Goal: Complete application form: Complete application form

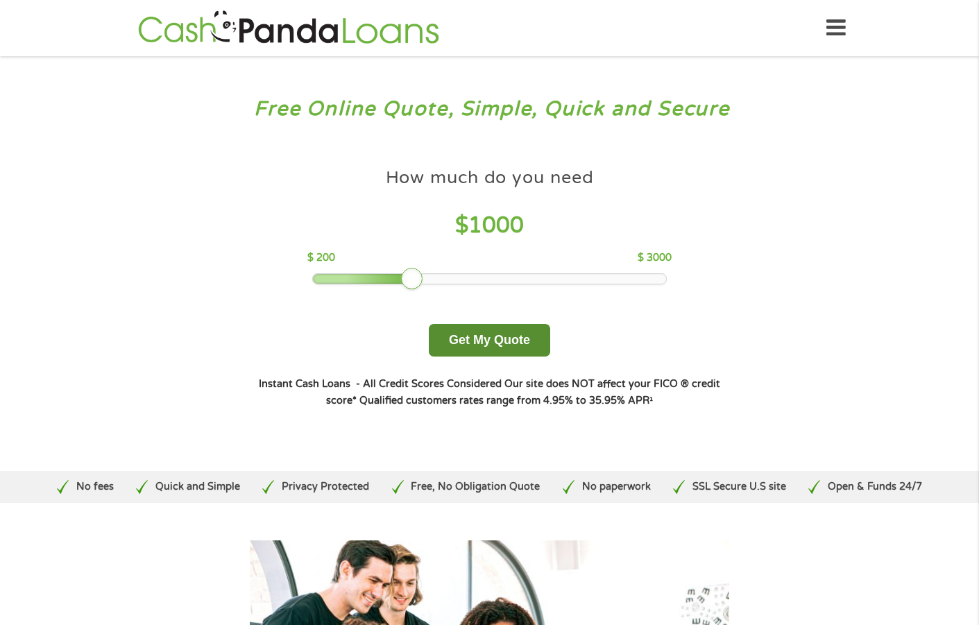
click at [520, 337] on button "Get My Quote" at bounding box center [489, 340] width 121 height 33
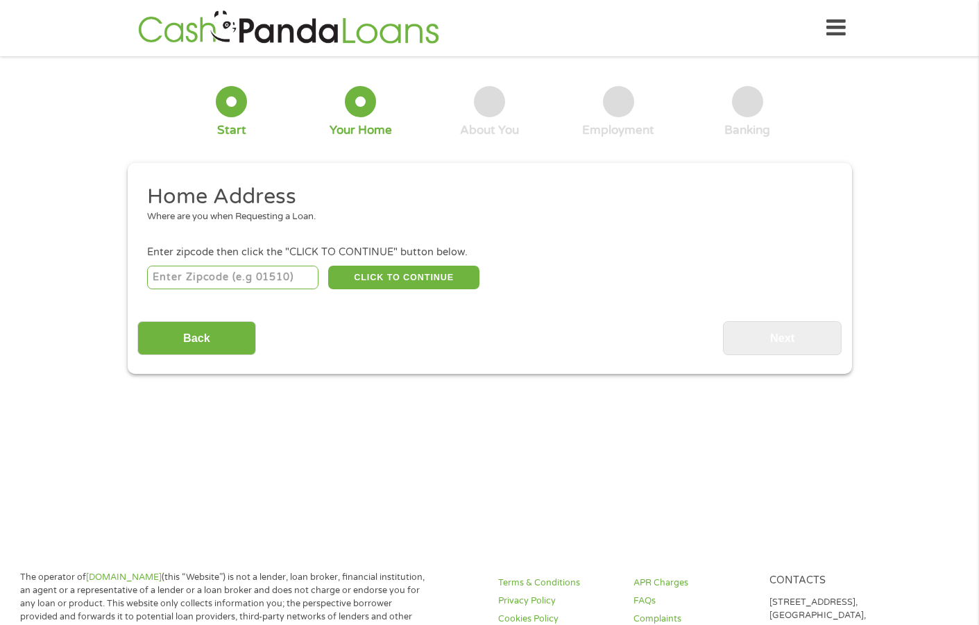
click at [245, 280] on input "number" at bounding box center [232, 278] width 171 height 24
type input "32208"
click at [395, 273] on button "CLICK TO CONTINUE" at bounding box center [403, 278] width 151 height 24
type input "32208"
type input "[GEOGRAPHIC_DATA]"
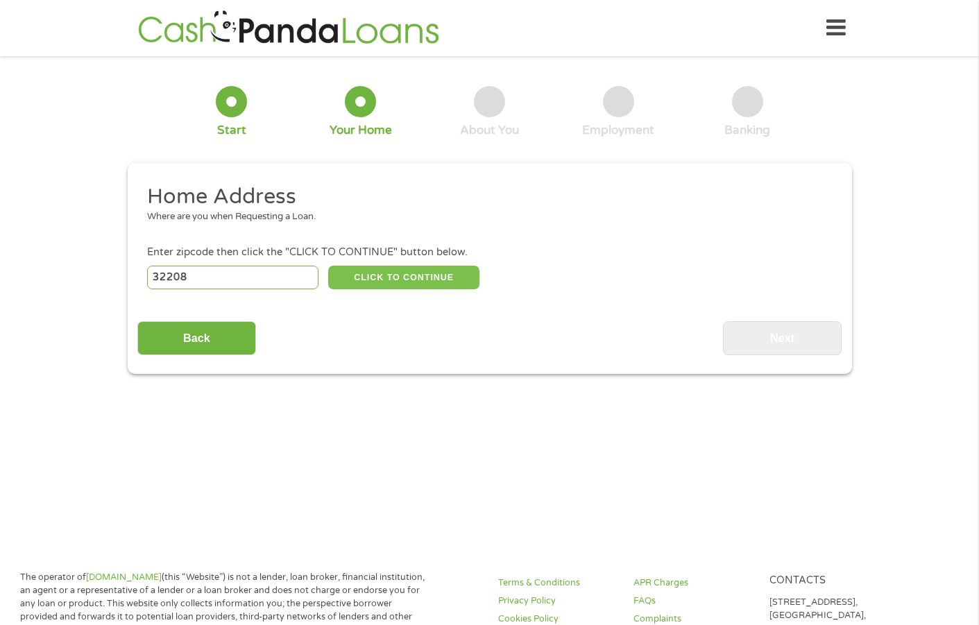
select select "[US_STATE]"
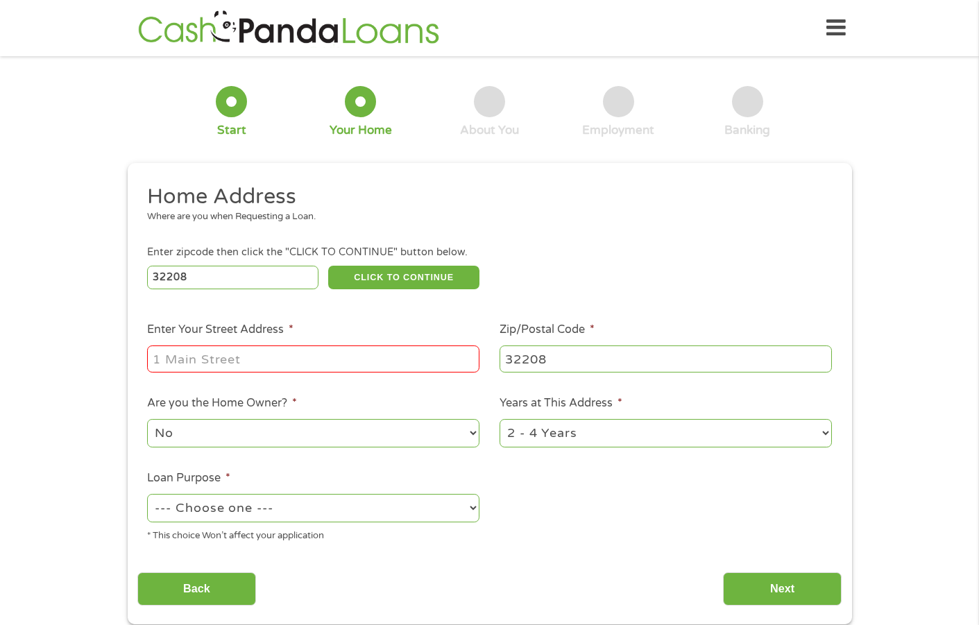
click at [243, 365] on input "Enter Your Street Address *" at bounding box center [313, 358] width 332 height 26
type input "[STREET_ADDRESS]"
click at [228, 431] on select "No Yes" at bounding box center [313, 433] width 332 height 28
select select "yes"
click at [147, 419] on select "No Yes" at bounding box center [313, 433] width 332 height 28
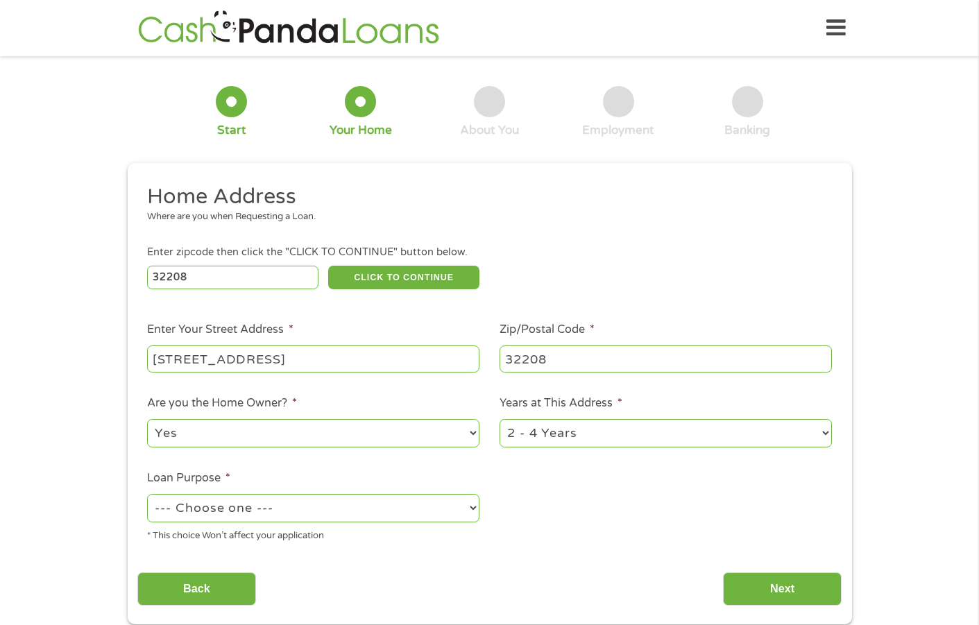
click at [239, 506] on select "--- Choose one --- Pay Bills Debt Consolidation Home Improvement Major Purchase…" at bounding box center [313, 508] width 332 height 28
select select "other"
click at [147, 494] on select "--- Choose one --- Pay Bills Debt Consolidation Home Improvement Major Purchase…" at bounding box center [313, 508] width 332 height 28
click at [825, 432] on select "1 Year or less 1 - 2 Years 2 - 4 Years Over 4 Years" at bounding box center [665, 433] width 332 height 28
select select "60months"
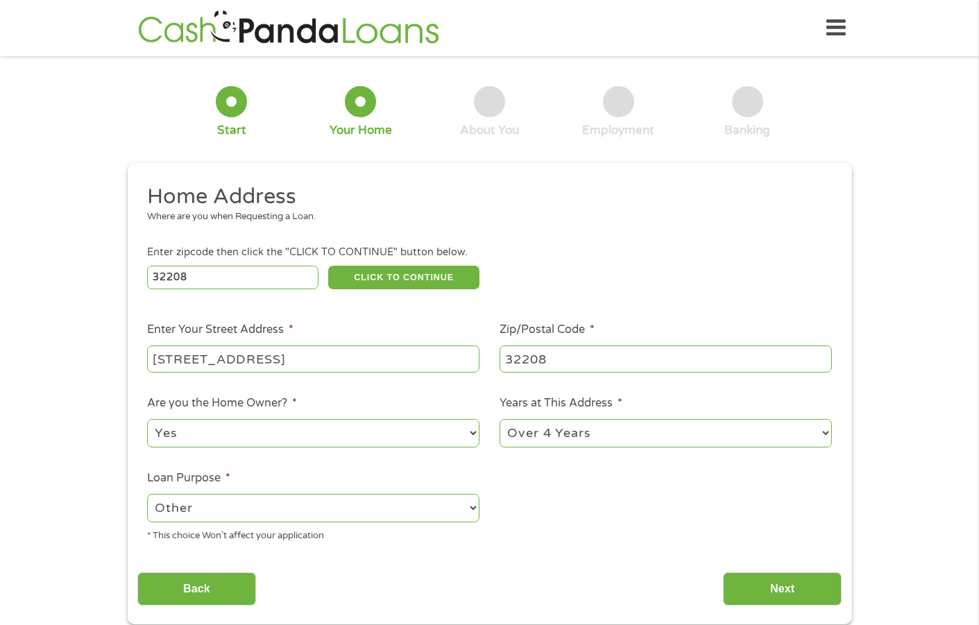
click at [499, 419] on select "1 Year or less 1 - 2 Years 2 - 4 Years Over 4 Years" at bounding box center [665, 433] width 332 height 28
click at [204, 510] on select "--- Choose one --- Pay Bills Debt Consolidation Home Improvement Major Purchase…" at bounding box center [313, 508] width 332 height 28
drag, startPoint x: 463, startPoint y: 516, endPoint x: 556, endPoint y: 565, distance: 104.9
click at [553, 565] on div "Home Address Where are you when Requesting a Loan. Enter zipcode then click the…" at bounding box center [489, 394] width 704 height 423
click at [289, 515] on select "--- Choose one --- Pay Bills Debt Consolidation Home Improvement Major Purchase…" at bounding box center [313, 508] width 332 height 28
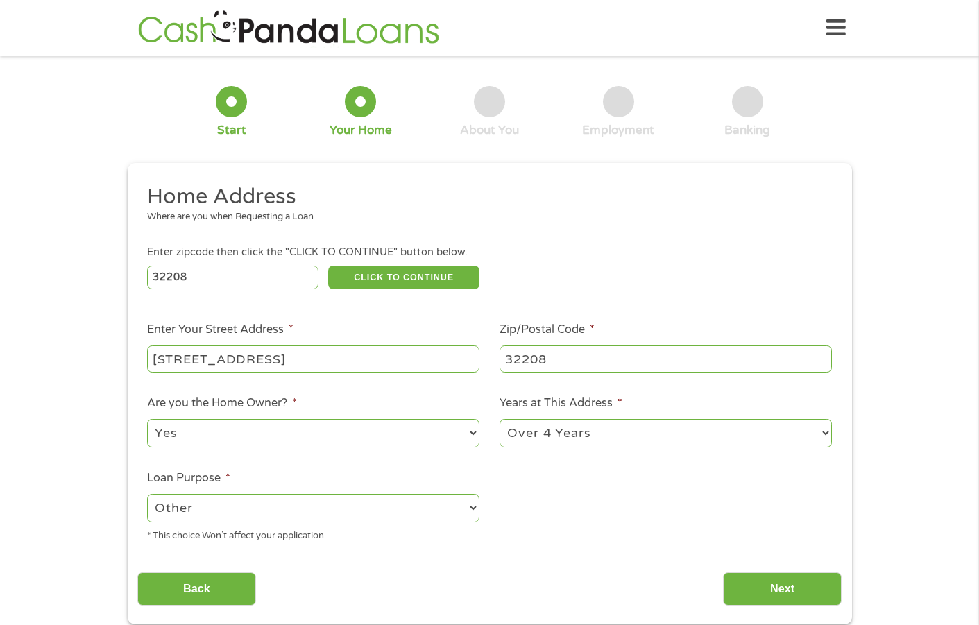
select select "paybills"
click at [147, 494] on select "--- Choose one --- Pay Bills Debt Consolidation Home Improvement Major Purchase…" at bounding box center [313, 508] width 332 height 28
click at [461, 504] on select "--- Choose one --- Pay Bills Debt Consolidation Home Improvement Major Purchase…" at bounding box center [313, 508] width 332 height 28
click at [147, 494] on select "--- Choose one --- Pay Bills Debt Consolidation Home Improvement Major Purchase…" at bounding box center [313, 508] width 332 height 28
click at [769, 588] on input "Next" at bounding box center [782, 589] width 119 height 34
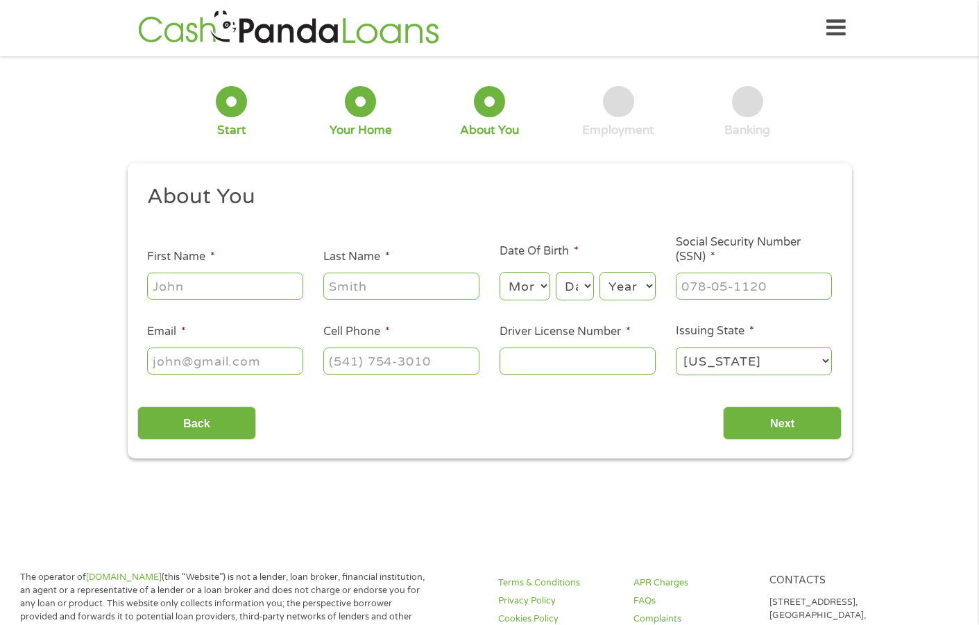
scroll to position [6, 6]
click at [187, 426] on input "Back" at bounding box center [196, 424] width 119 height 34
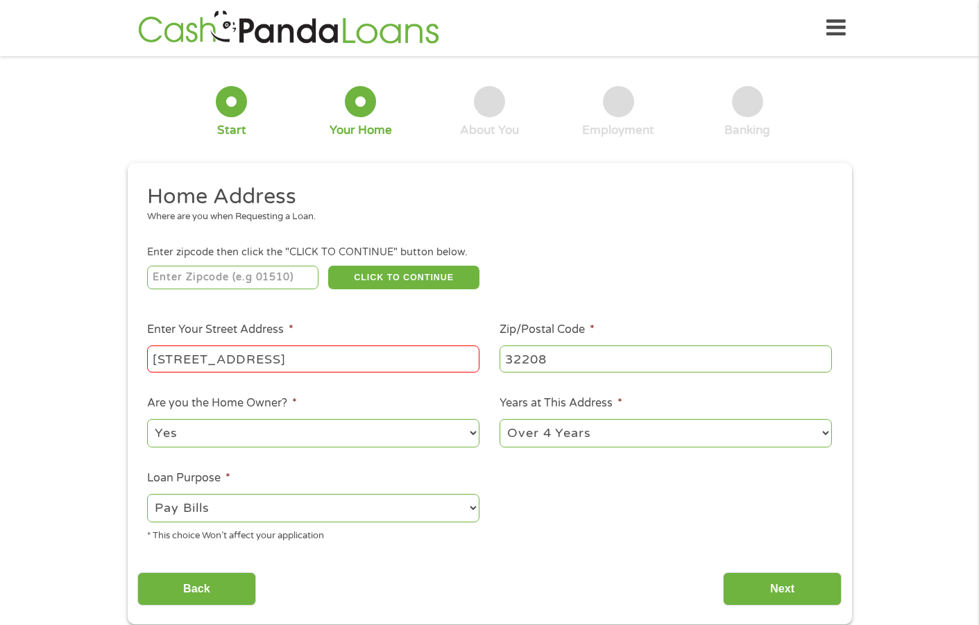
click at [311, 354] on input "[STREET_ADDRESS]" at bounding box center [313, 358] width 332 height 26
type input "[STREET_ADDRESS]"
click at [216, 513] on select "--- Choose one --- Pay Bills Debt Consolidation Home Improvement Major Purchase…" at bounding box center [313, 508] width 332 height 28
select select "other"
click at [147, 494] on select "--- Choose one --- Pay Bills Debt Consolidation Home Improvement Major Purchase…" at bounding box center [313, 508] width 332 height 28
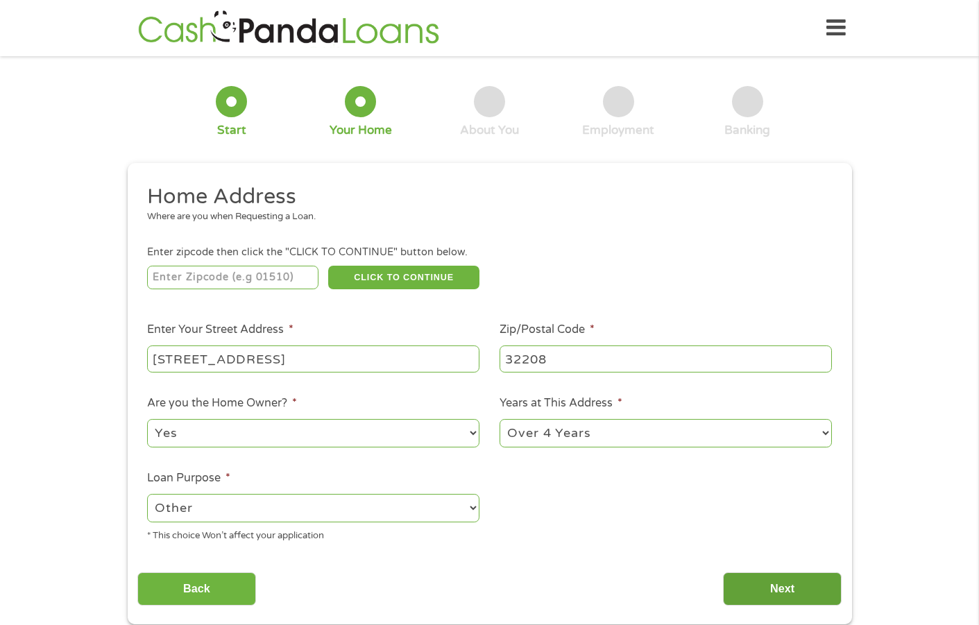
click at [790, 593] on input "Next" at bounding box center [782, 589] width 119 height 34
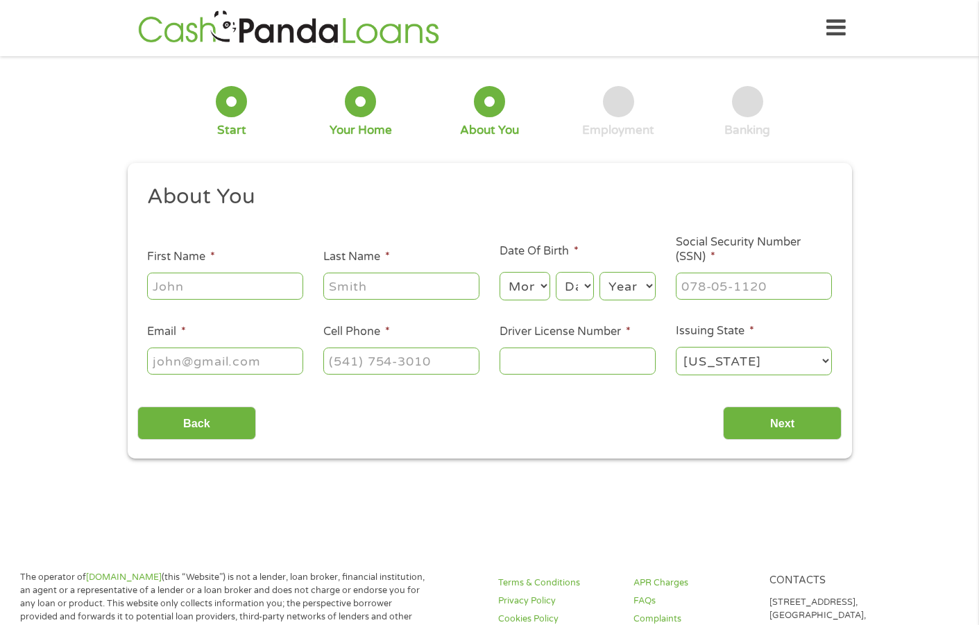
click at [167, 306] on ul "About You This field is hidden when viewing the form Title * --- Choose one ---…" at bounding box center [489, 285] width 704 height 205
click at [174, 289] on input "First Name *" at bounding box center [225, 286] width 156 height 26
click at [223, 291] on input "First Name *" at bounding box center [225, 286] width 156 height 26
type input "[PERSON_NAME]"
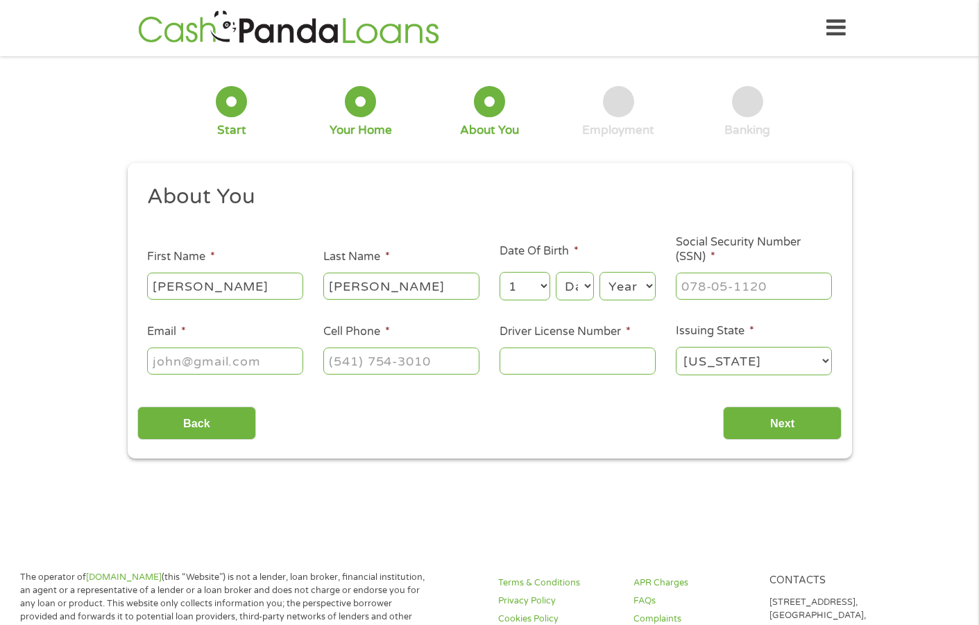
select select "10"
select select "21"
select select "1977"
type input "590-03-2671"
click at [209, 352] on div at bounding box center [225, 361] width 156 height 32
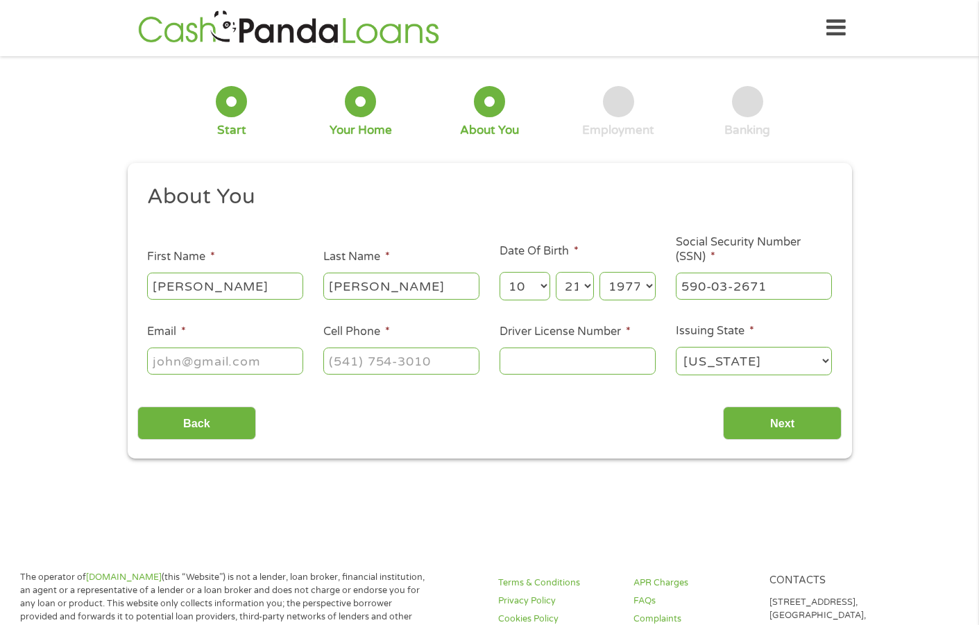
click at [211, 355] on input "Email *" at bounding box center [225, 361] width 156 height 26
type input "[EMAIL_ADDRESS][DOMAIN_NAME]"
type input "[PHONE_NUMBER]"
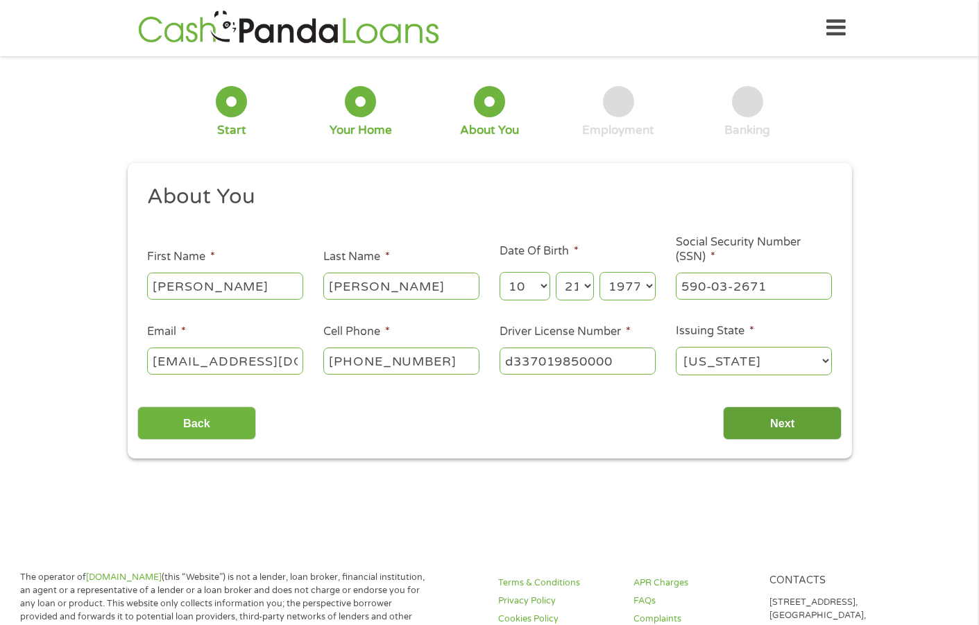
type input "d337019850000"
click at [744, 436] on div "This field is hidden when viewing the form gclid This field is hidden when view…" at bounding box center [490, 311] width 724 height 296
click at [798, 422] on input "Next" at bounding box center [782, 424] width 119 height 34
click at [797, 429] on input "Next" at bounding box center [782, 424] width 119 height 34
click at [779, 421] on input "Next" at bounding box center [782, 424] width 119 height 34
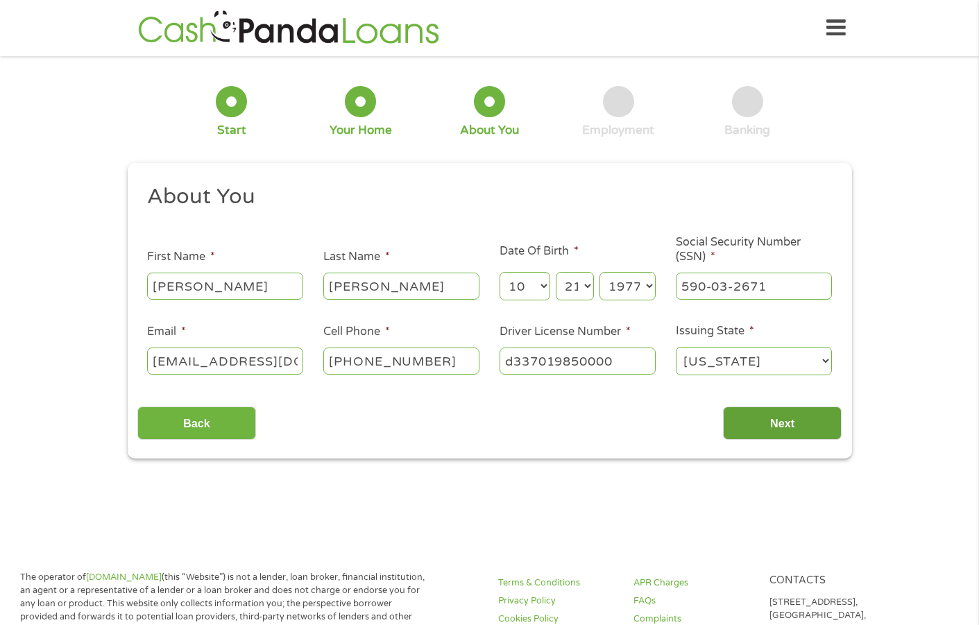
click at [767, 431] on input "Next" at bounding box center [782, 424] width 119 height 34
click at [635, 354] on input "d337019850000" at bounding box center [577, 361] width 156 height 26
click at [393, 282] on input "[PERSON_NAME]" at bounding box center [401, 286] width 156 height 26
click at [773, 418] on input "Next" at bounding box center [782, 424] width 119 height 34
click at [780, 427] on input "Next" at bounding box center [782, 424] width 119 height 34
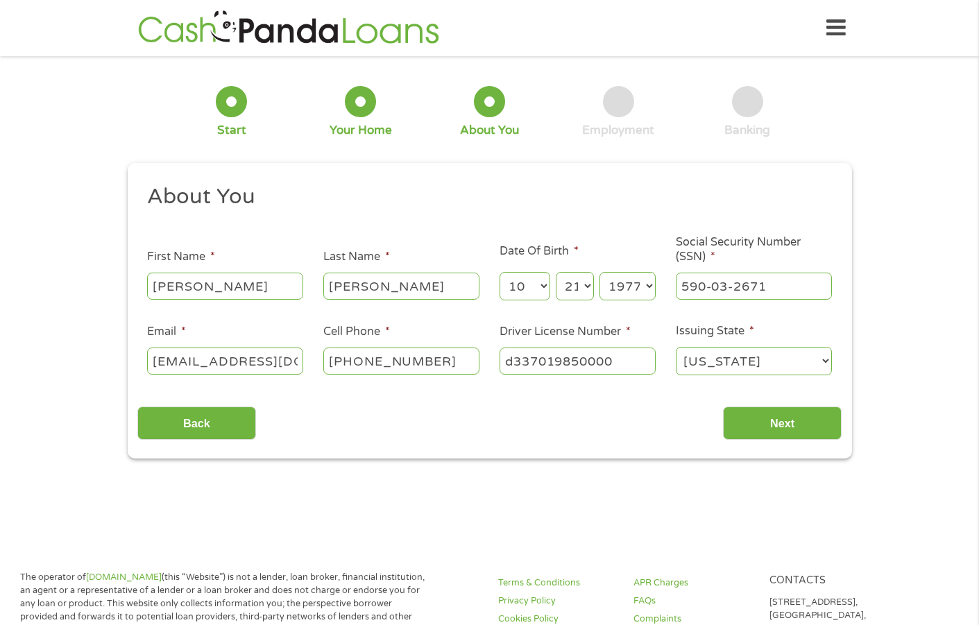
click at [773, 370] on select "[US_STATE] [US_STATE] [US_STATE] [US_STATE] [US_STATE] [US_STATE] [US_STATE] [U…" at bounding box center [754, 361] width 156 height 28
click at [772, 370] on select "[US_STATE] [US_STATE] [US_STATE] [US_STATE] [US_STATE] [US_STATE] [US_STATE] [U…" at bounding box center [754, 361] width 156 height 28
click at [676, 347] on select "[US_STATE] [US_STATE] [US_STATE] [US_STATE] [US_STATE] [US_STATE] [US_STATE] [U…" at bounding box center [754, 361] width 156 height 28
click at [787, 435] on input "Next" at bounding box center [782, 424] width 119 height 34
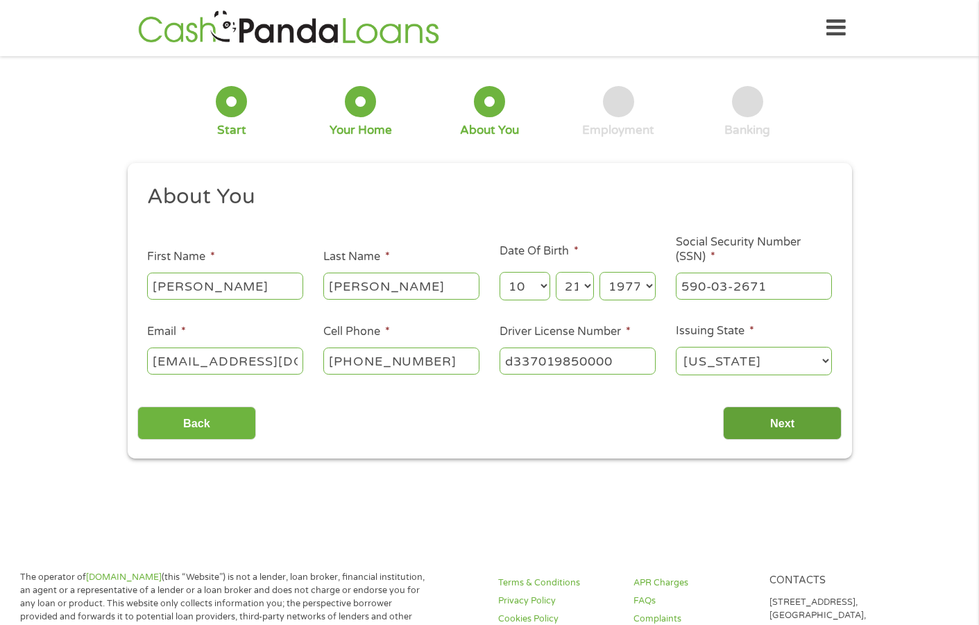
scroll to position [6, 6]
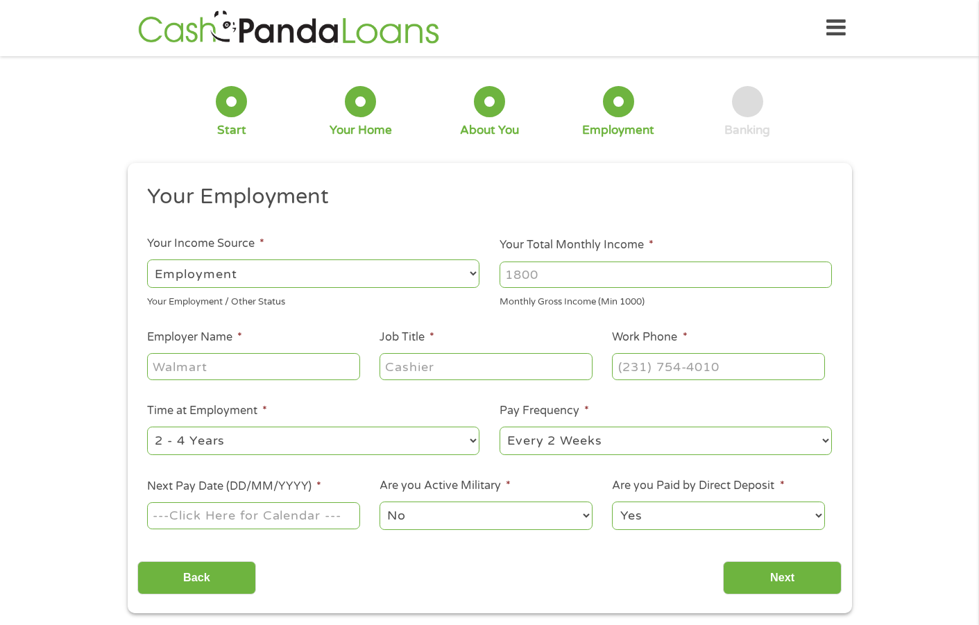
click at [470, 278] on select "--- Choose one --- Employment [DEMOGRAPHIC_DATA] Benefits" at bounding box center [313, 273] width 332 height 28
click at [147, 259] on select "--- Choose one --- Employment [DEMOGRAPHIC_DATA] Benefits" at bounding box center [313, 273] width 332 height 28
click at [585, 275] on input "Your Total Monthly Income *" at bounding box center [665, 275] width 332 height 26
click at [536, 259] on div at bounding box center [665, 275] width 332 height 32
click at [556, 257] on li "Your Total Monthly Income * Monthly Gross Income (Min 1000)" at bounding box center [666, 273] width 352 height 72
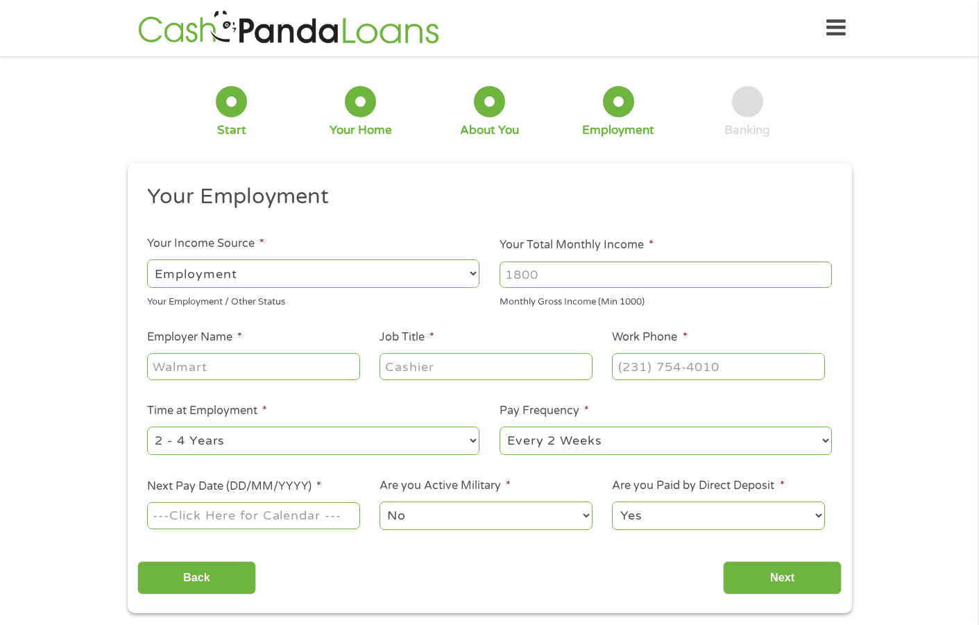
click at [561, 264] on input "Your Total Monthly Income *" at bounding box center [665, 275] width 332 height 26
drag, startPoint x: 664, startPoint y: 271, endPoint x: 653, endPoint y: 272, distance: 11.1
click at [656, 272] on input "Your Total Monthly Income *" at bounding box center [665, 275] width 332 height 26
type input "3700"
click at [241, 373] on input "Employer Name *" at bounding box center [253, 366] width 212 height 26
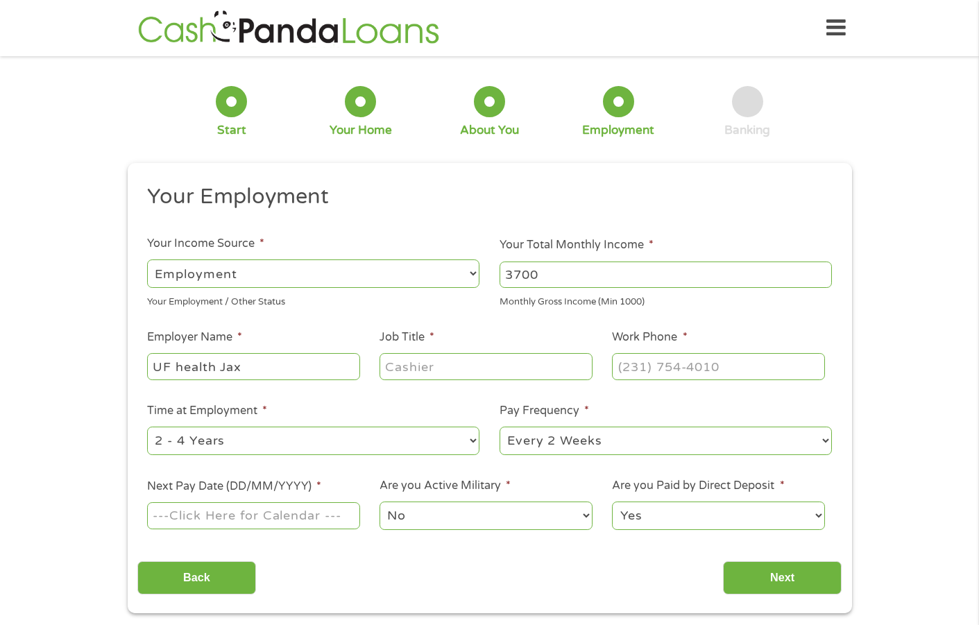
type input "UF health Jax"
type input "CMA"
type input "[PHONE_NUMBER]"
click at [464, 438] on select "--- Choose one --- 1 Year or less 1 - 2 Years 2 - 4 Years Over 4 Years" at bounding box center [313, 441] width 332 height 28
select select "60months"
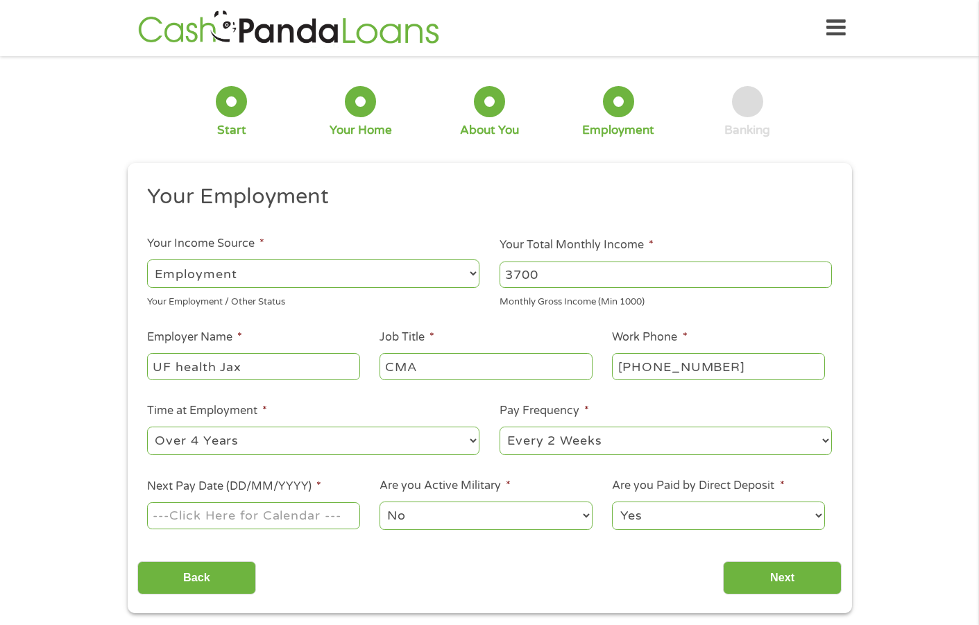
click at [147, 427] on select "--- Choose one --- 1 Year or less 1 - 2 Years 2 - 4 Years Over 4 Years" at bounding box center [313, 441] width 332 height 28
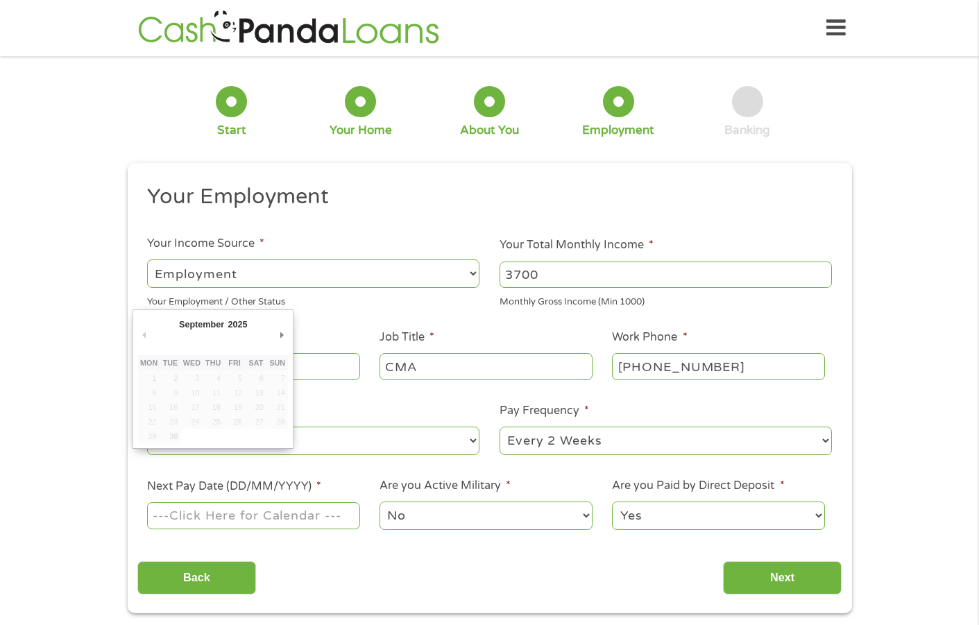
click at [286, 515] on input "Next Pay Date (DD/MM/YYYY) *" at bounding box center [253, 515] width 212 height 26
click at [243, 323] on select "2025" at bounding box center [271, 326] width 90 height 16
click at [241, 320] on select "2025" at bounding box center [271, 326] width 90 height 16
click at [260, 378] on td "4" at bounding box center [256, 377] width 22 height 15
type input "[DATE]"
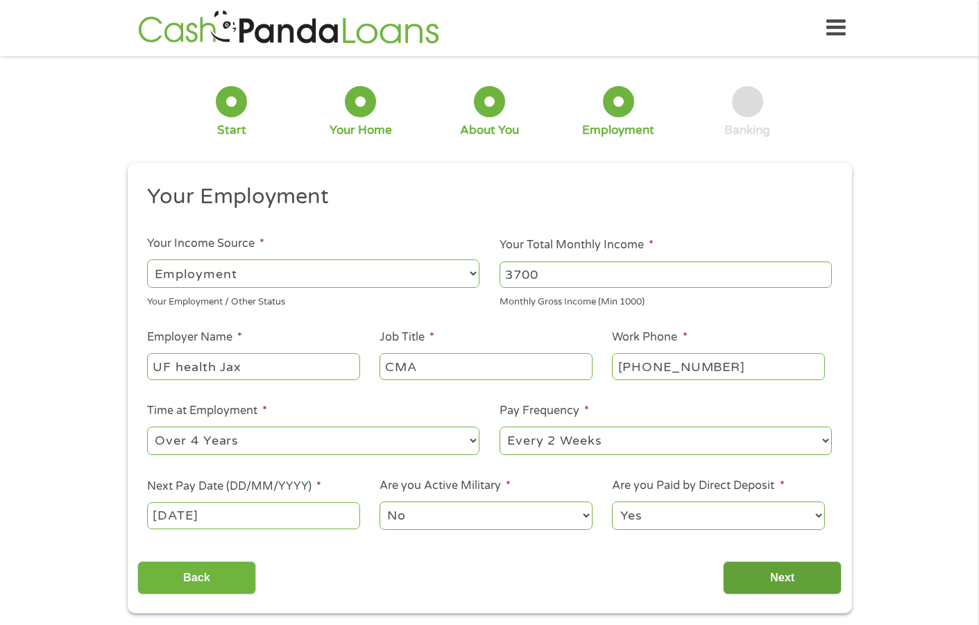
click at [784, 582] on input "Next" at bounding box center [782, 578] width 119 height 34
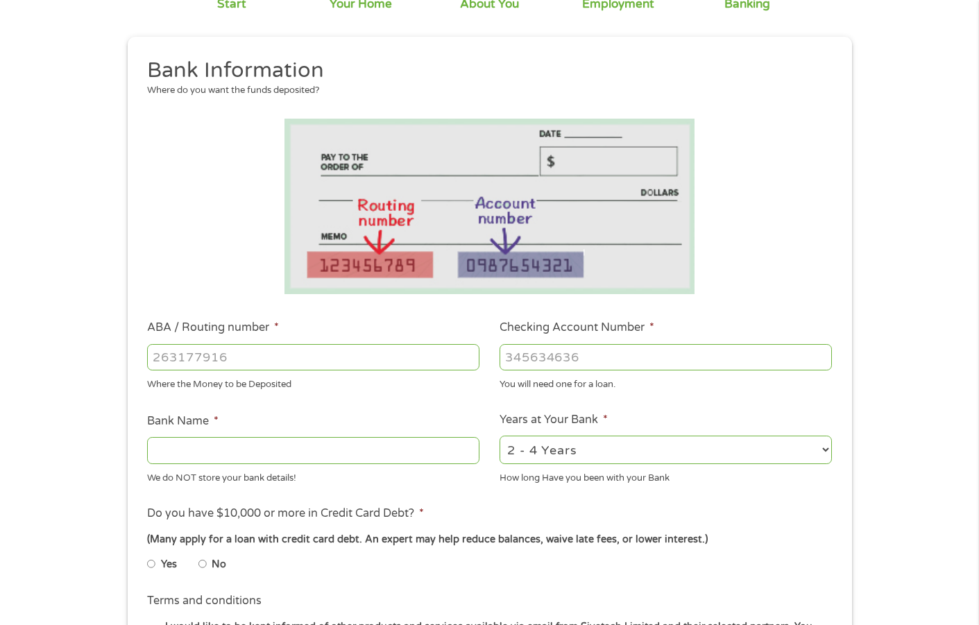
scroll to position [208, 0]
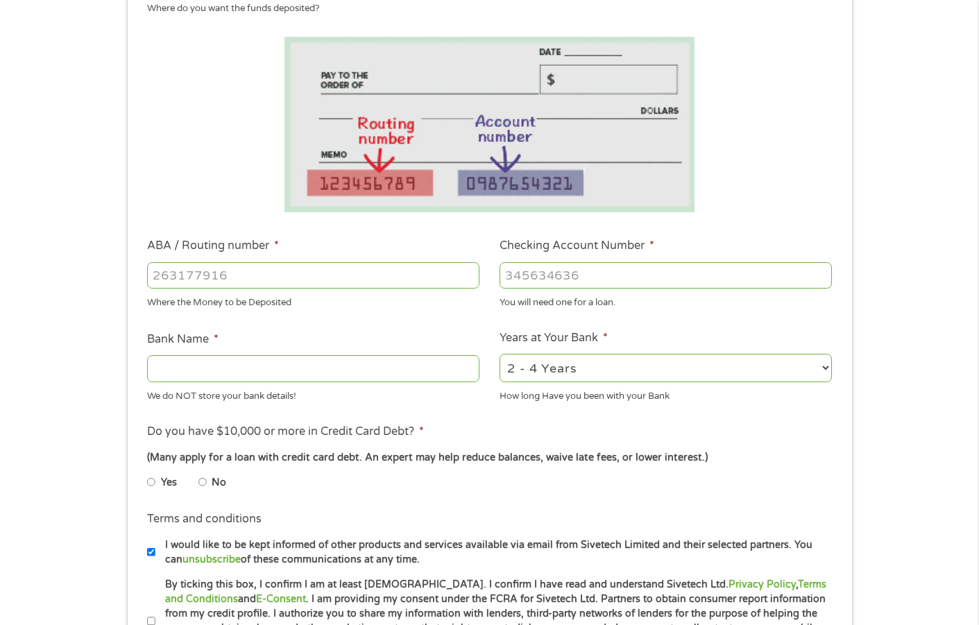
click at [203, 479] on input "No" at bounding box center [202, 482] width 8 height 22
radio input "true"
click at [307, 275] on input "ABA / Routing number *" at bounding box center [313, 275] width 332 height 26
type input "063107513"
type input "[PERSON_NAME] FARGO BANK"
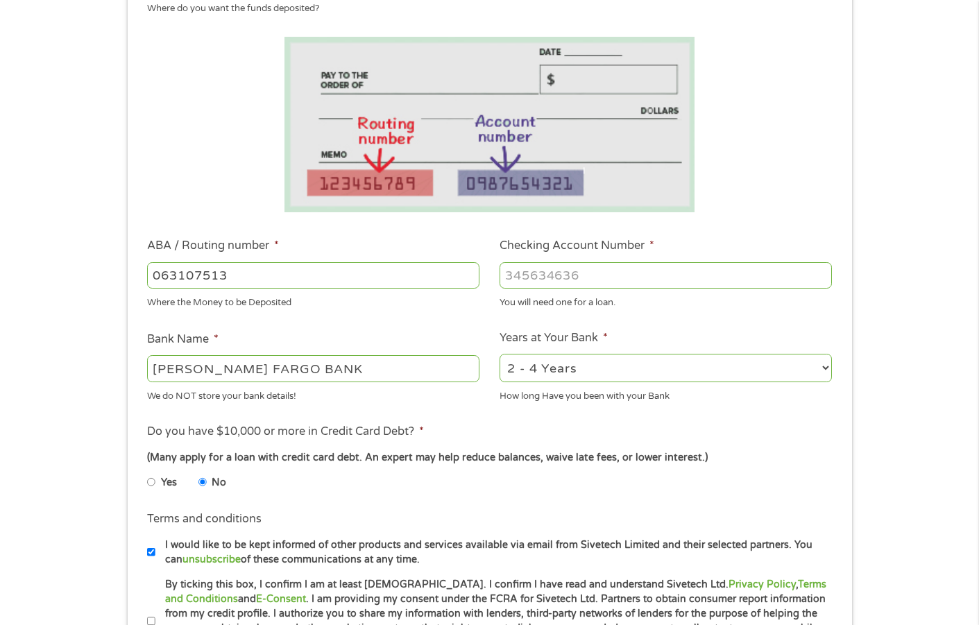
type input "063107513"
click at [639, 268] on input "Checking Account Number *" at bounding box center [665, 275] width 332 height 26
type input "6748889224"
click at [816, 371] on select "2 - 4 Years 6 - 12 Months 1 - 2 Years Over 4 Years" at bounding box center [665, 368] width 332 height 28
click at [499, 354] on select "2 - 4 Years 6 - 12 Months 1 - 2 Years Over 4 Years" at bounding box center [665, 368] width 332 height 28
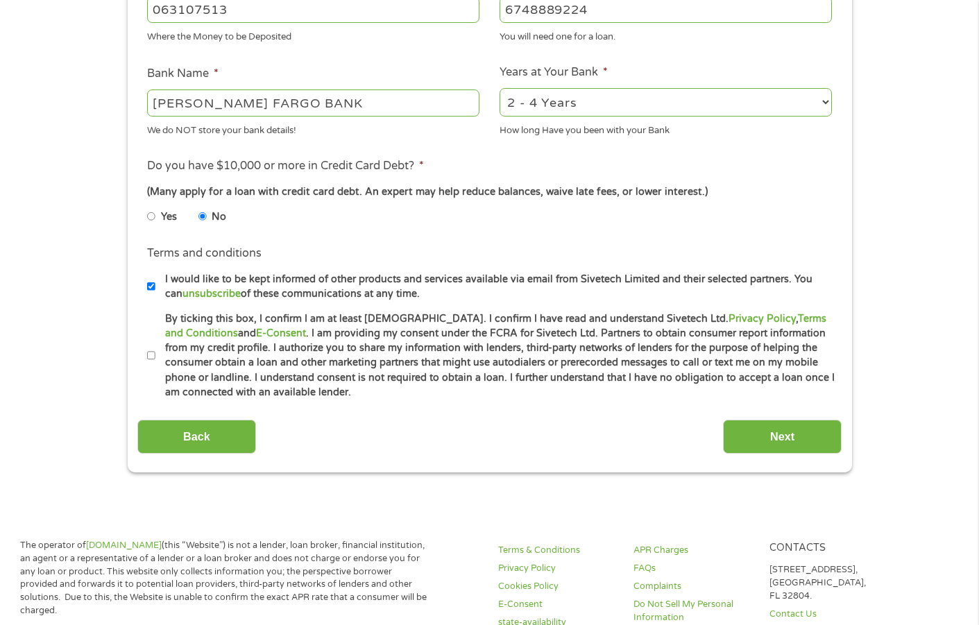
scroll to position [486, 0]
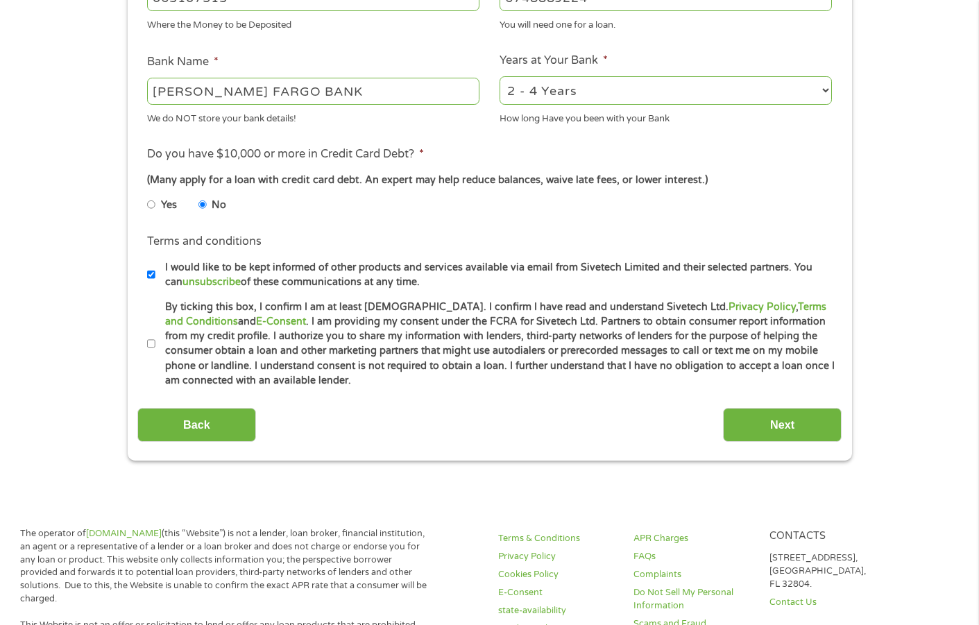
click at [146, 340] on li "Terms and conditions * By ticking this box, I confirm I am at least [DEMOGRAPHI…" at bounding box center [489, 344] width 704 height 89
click at [151, 342] on input "By ticking this box, I confirm I am at least [DEMOGRAPHIC_DATA]. I confirm I ha…" at bounding box center [151, 344] width 8 height 22
checkbox input "true"
click at [798, 420] on input "Next" at bounding box center [782, 425] width 119 height 34
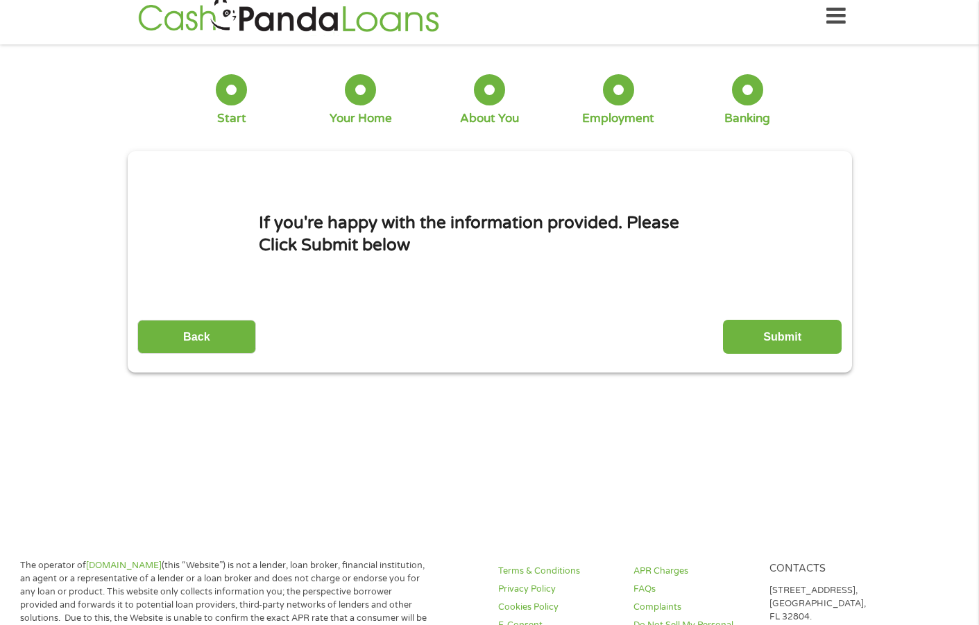
scroll to position [0, 0]
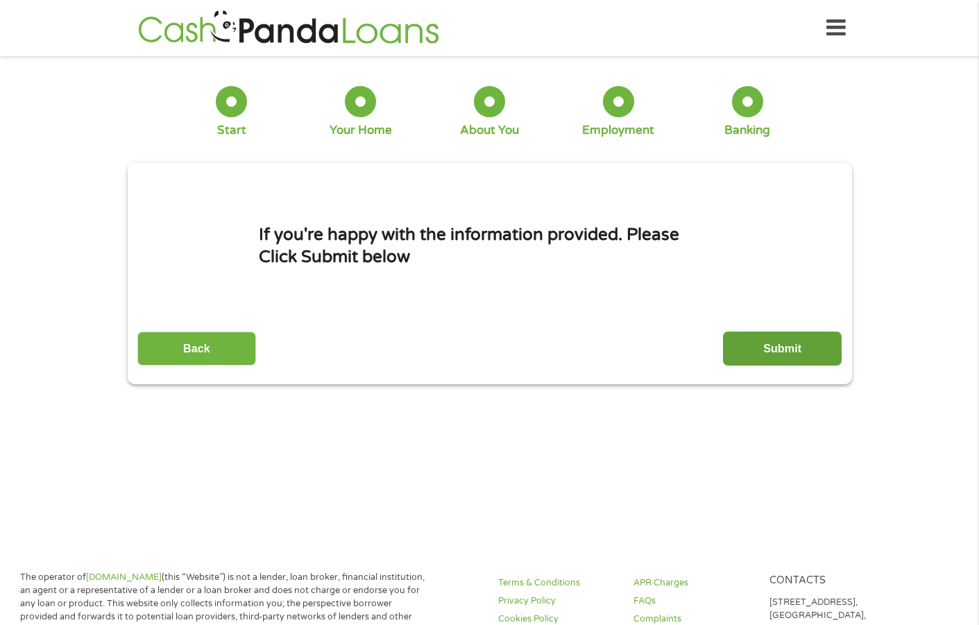
click at [789, 346] on input "Submit" at bounding box center [782, 349] width 119 height 34
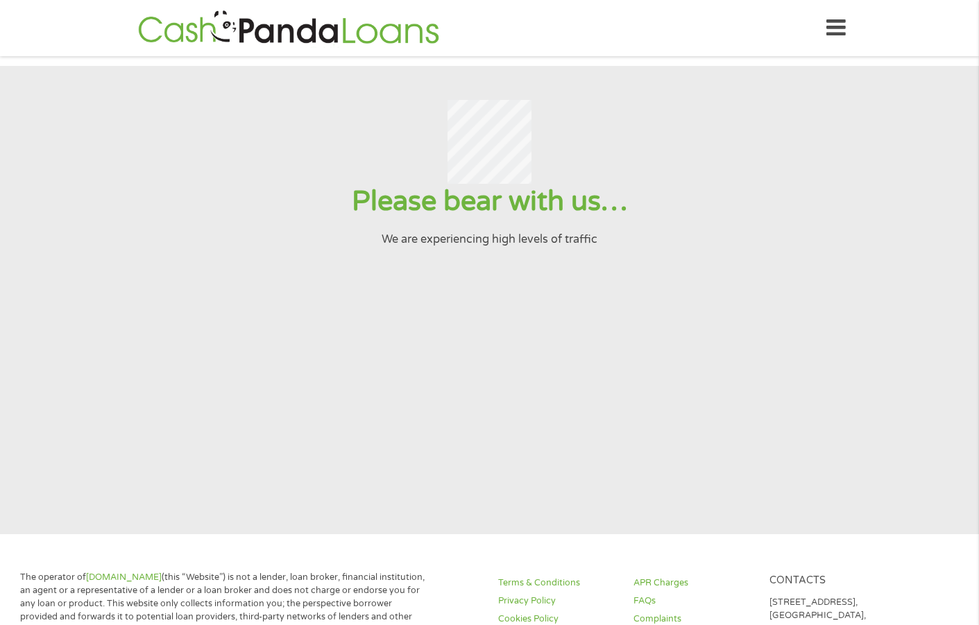
click at [690, 174] on div at bounding box center [489, 142] width 945 height 85
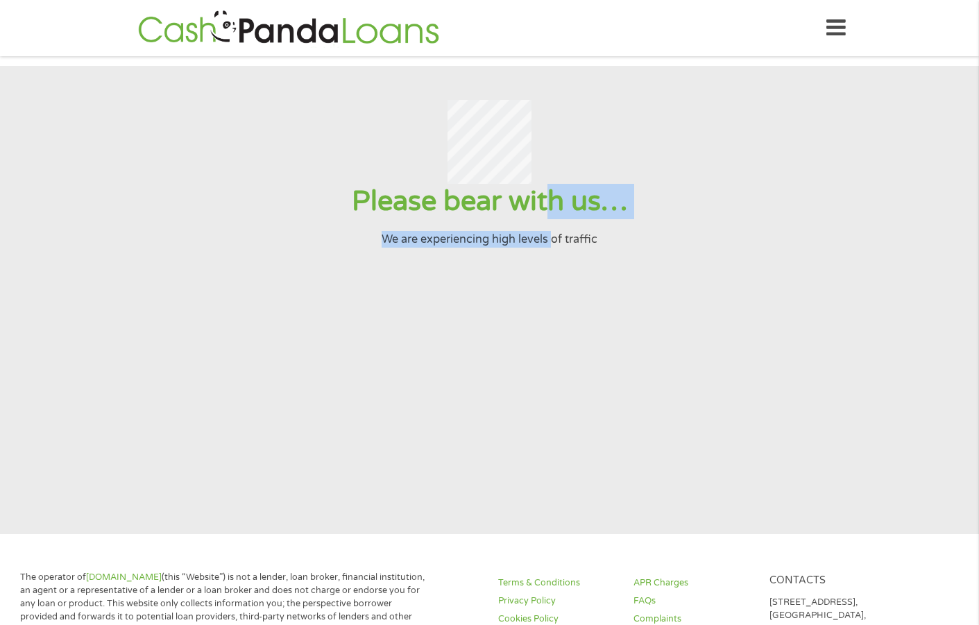
drag, startPoint x: 549, startPoint y: 230, endPoint x: 521, endPoint y: 193, distance: 46.5
click at [548, 228] on div "Please bear with us… We are experiencing high levels of traffic" at bounding box center [489, 216] width 945 height 64
